Goal: Task Accomplishment & Management: Manage account settings

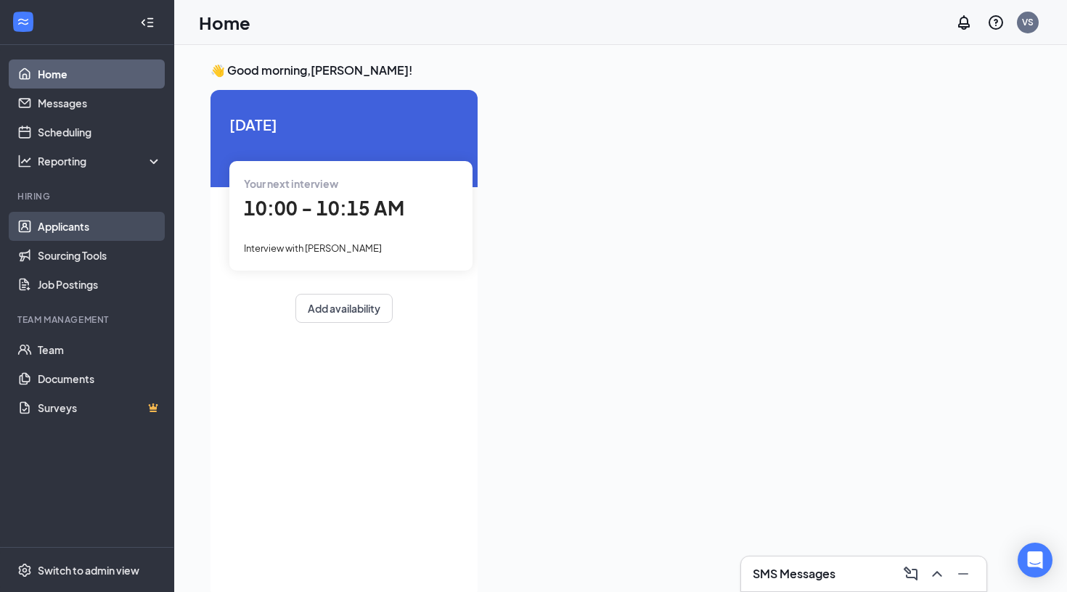
click at [60, 224] on link "Applicants" at bounding box center [100, 226] width 124 height 29
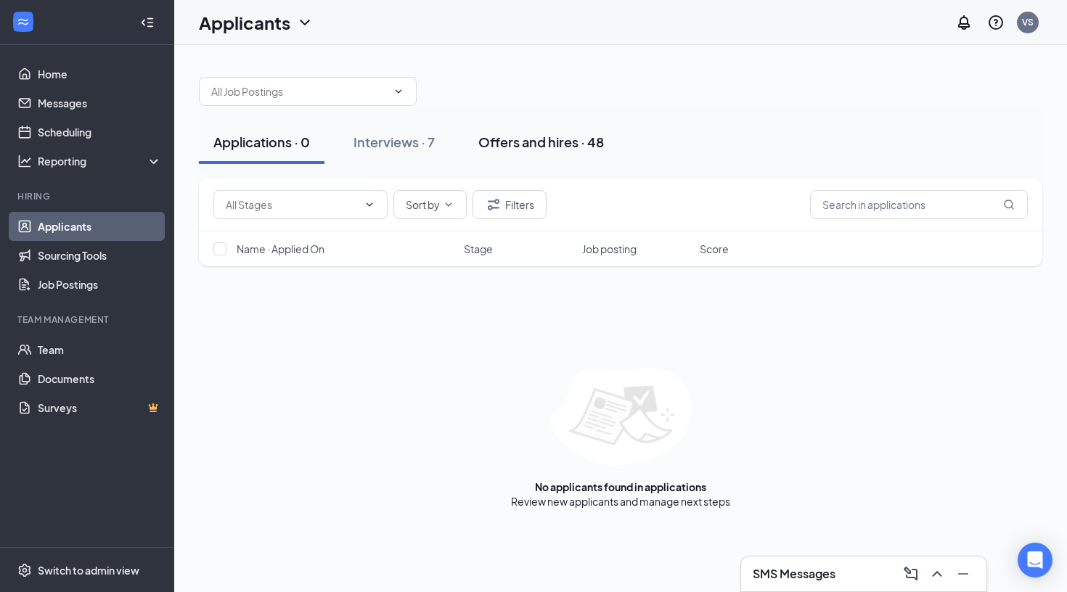
click at [523, 147] on div "Offers and hires · 48" at bounding box center [541, 142] width 126 height 18
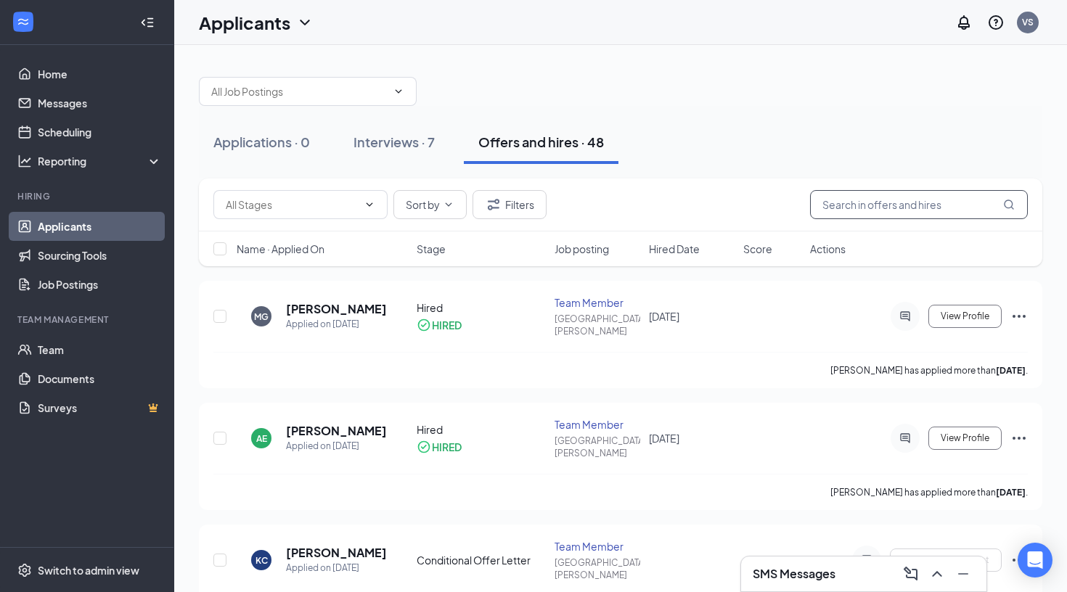
click at [879, 206] on input "text" at bounding box center [919, 204] width 218 height 29
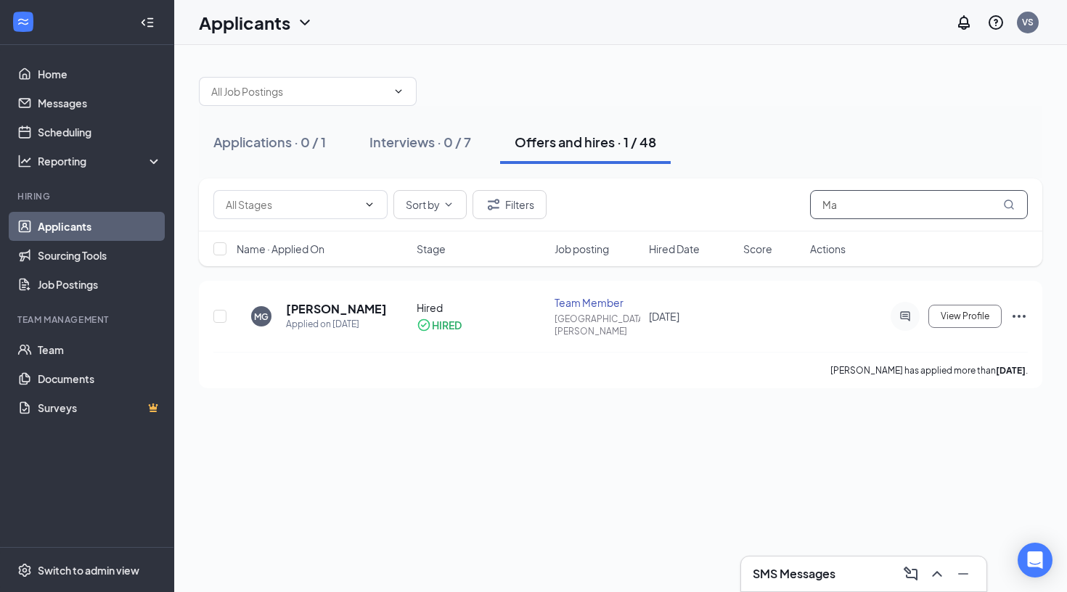
type input "M"
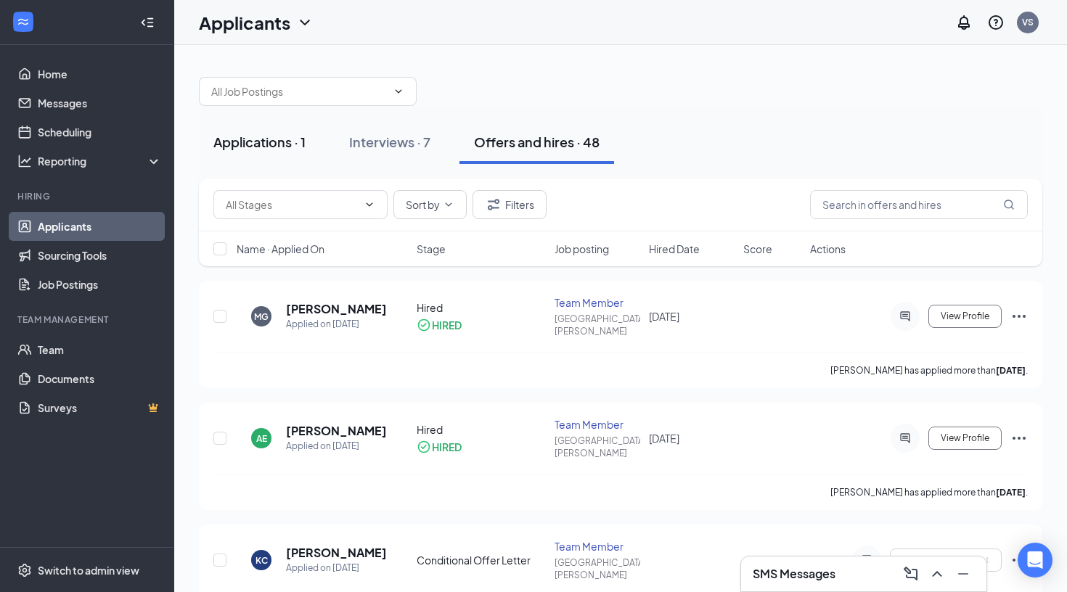
click at [263, 136] on div "Applications · 1" at bounding box center [259, 142] width 92 height 18
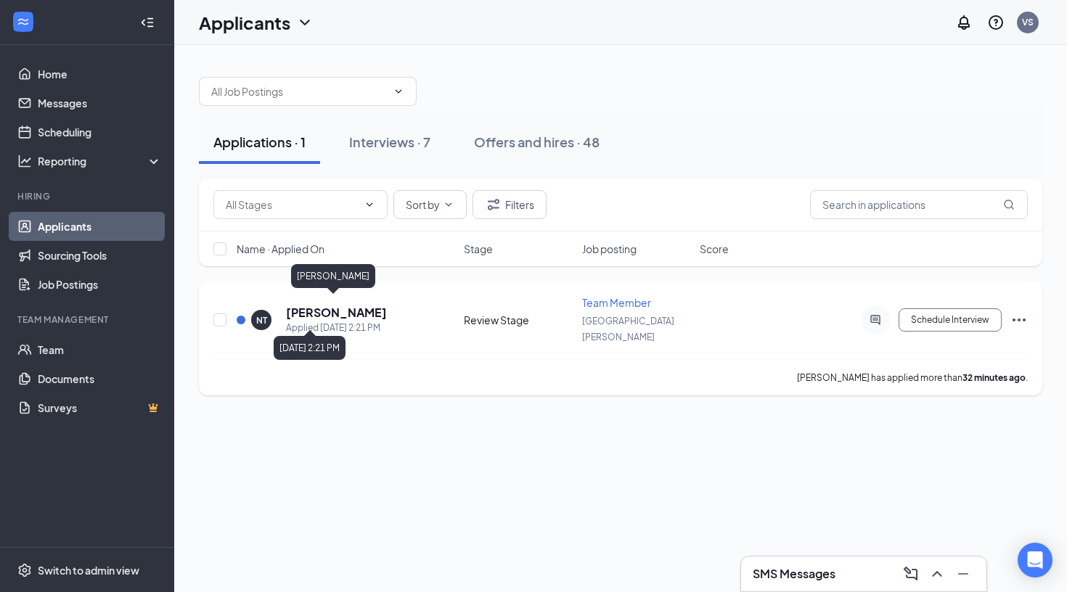
click at [352, 305] on h5 "[PERSON_NAME]" at bounding box center [336, 313] width 101 height 16
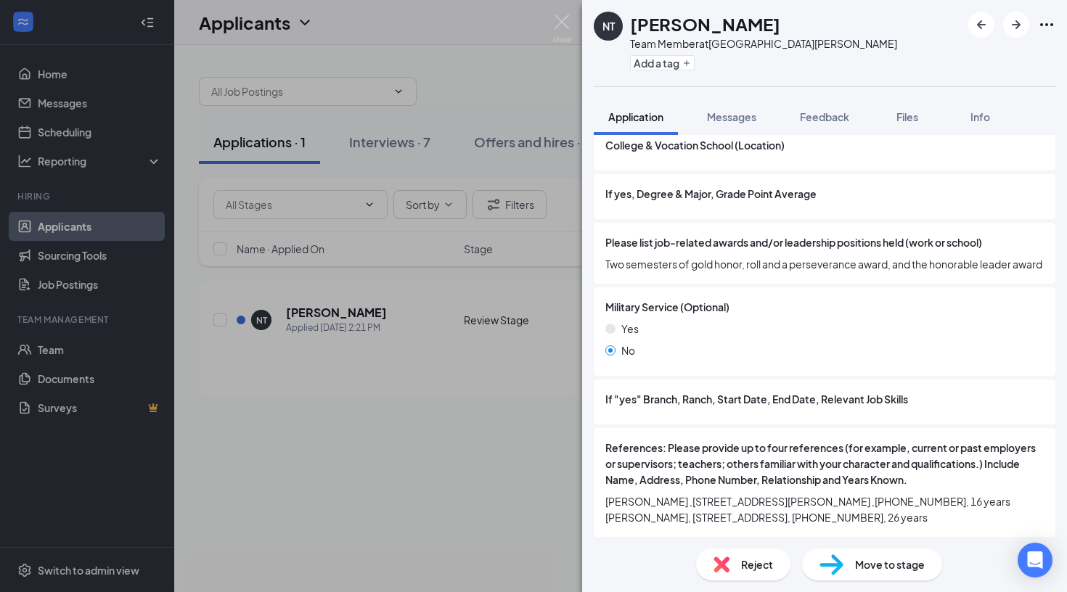
scroll to position [1683, 0]
click at [554, 32] on img at bounding box center [562, 29] width 18 height 28
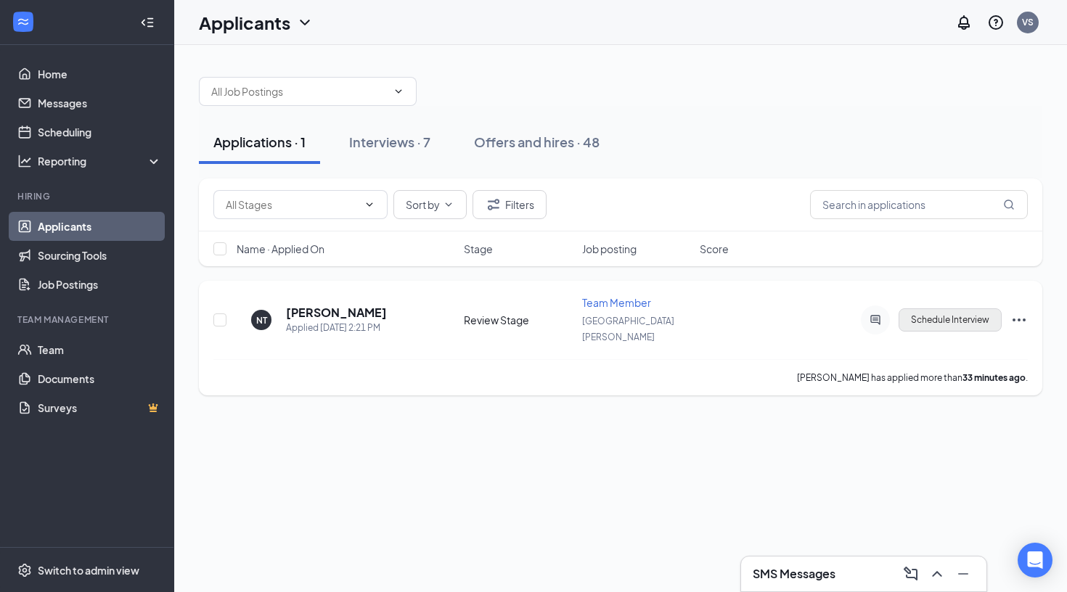
click at [953, 311] on button "Schedule Interview" at bounding box center [949, 319] width 103 height 23
type input "Interview (next stage)"
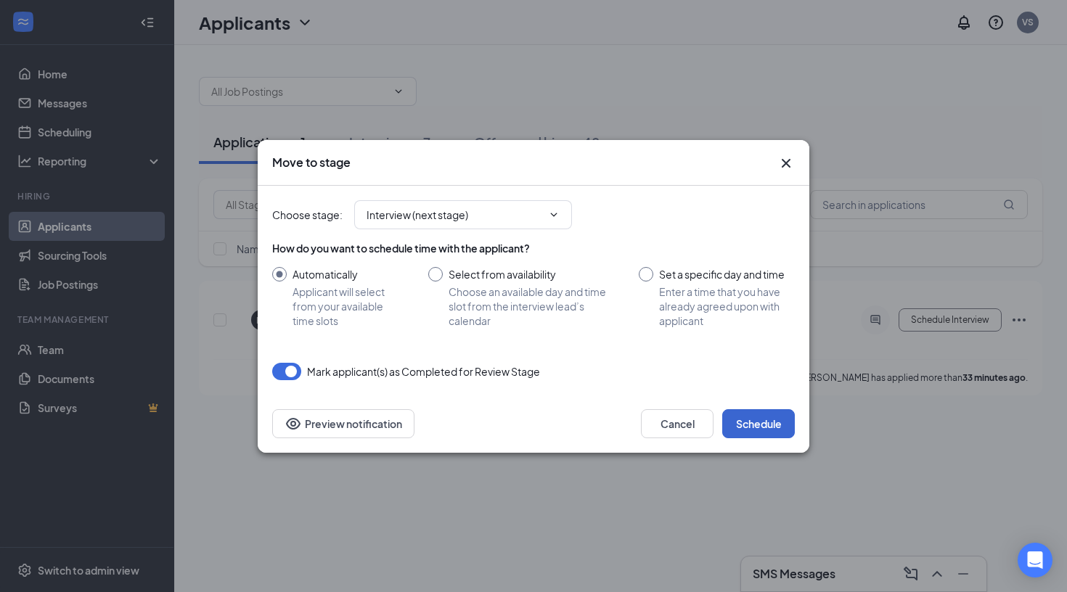
click at [783, 423] on button "Schedule" at bounding box center [758, 423] width 73 height 29
